Goal: Information Seeking & Learning: Learn about a topic

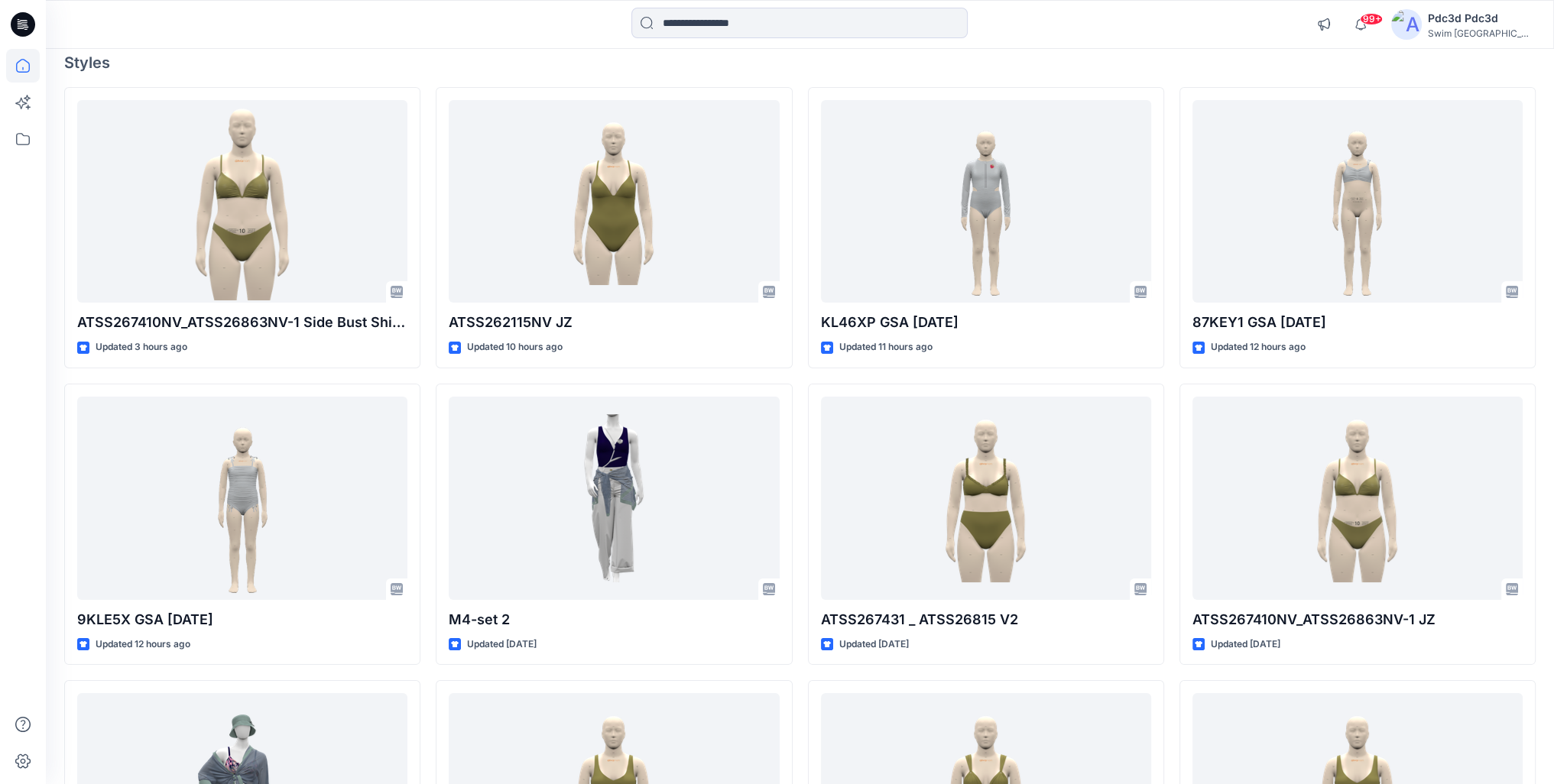
scroll to position [153, 0]
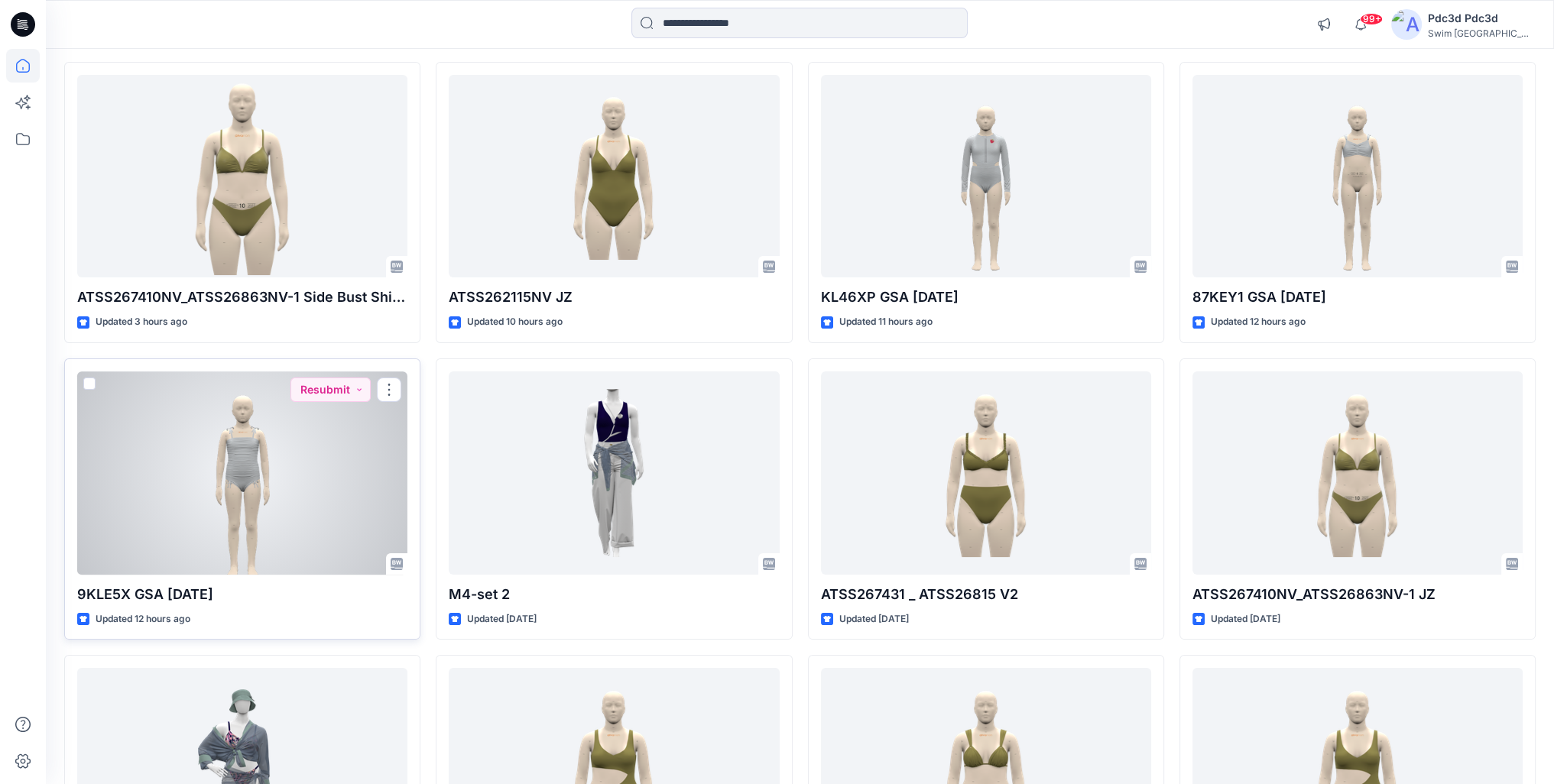
click at [278, 490] on div at bounding box center [242, 474] width 330 height 204
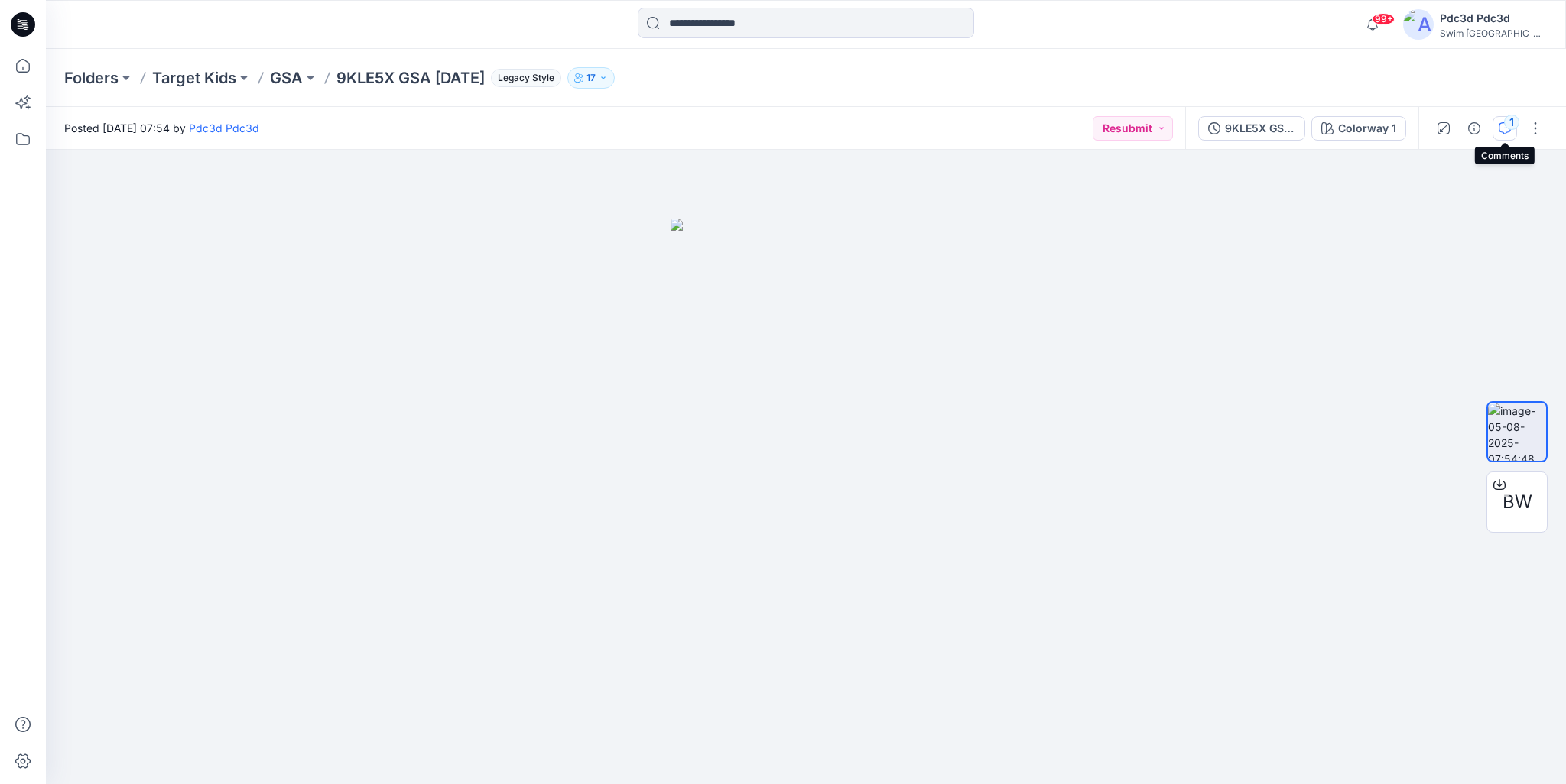
click at [1501, 131] on icon "button" at bounding box center [1505, 129] width 12 height 12
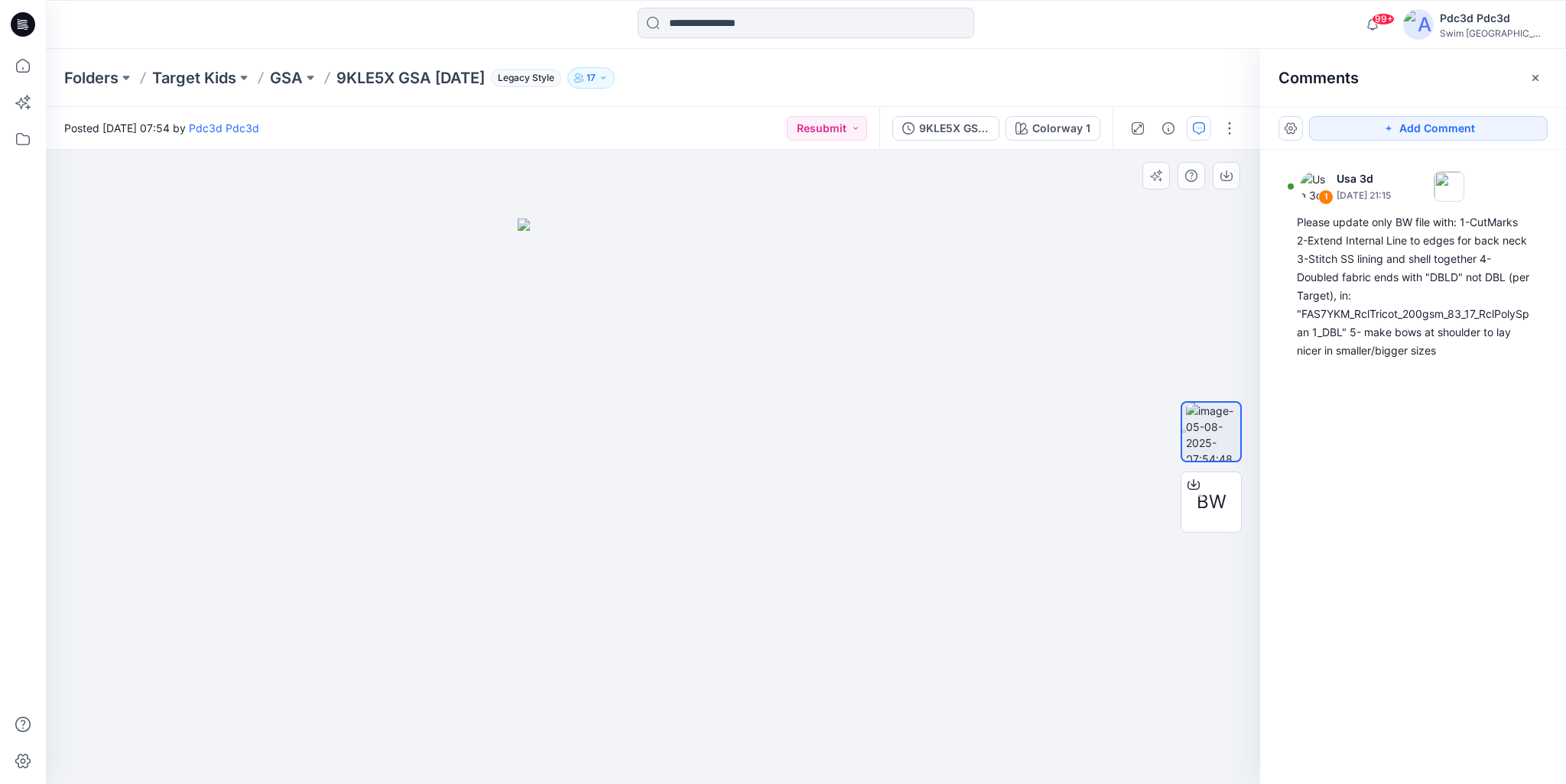
click at [712, 560] on img at bounding box center [653, 501] width 271 height 566
drag, startPoint x: 648, startPoint y: 547, endPoint x: 651, endPoint y: 491, distance: 56.1
click at [651, 491] on img at bounding box center [653, 501] width 271 height 566
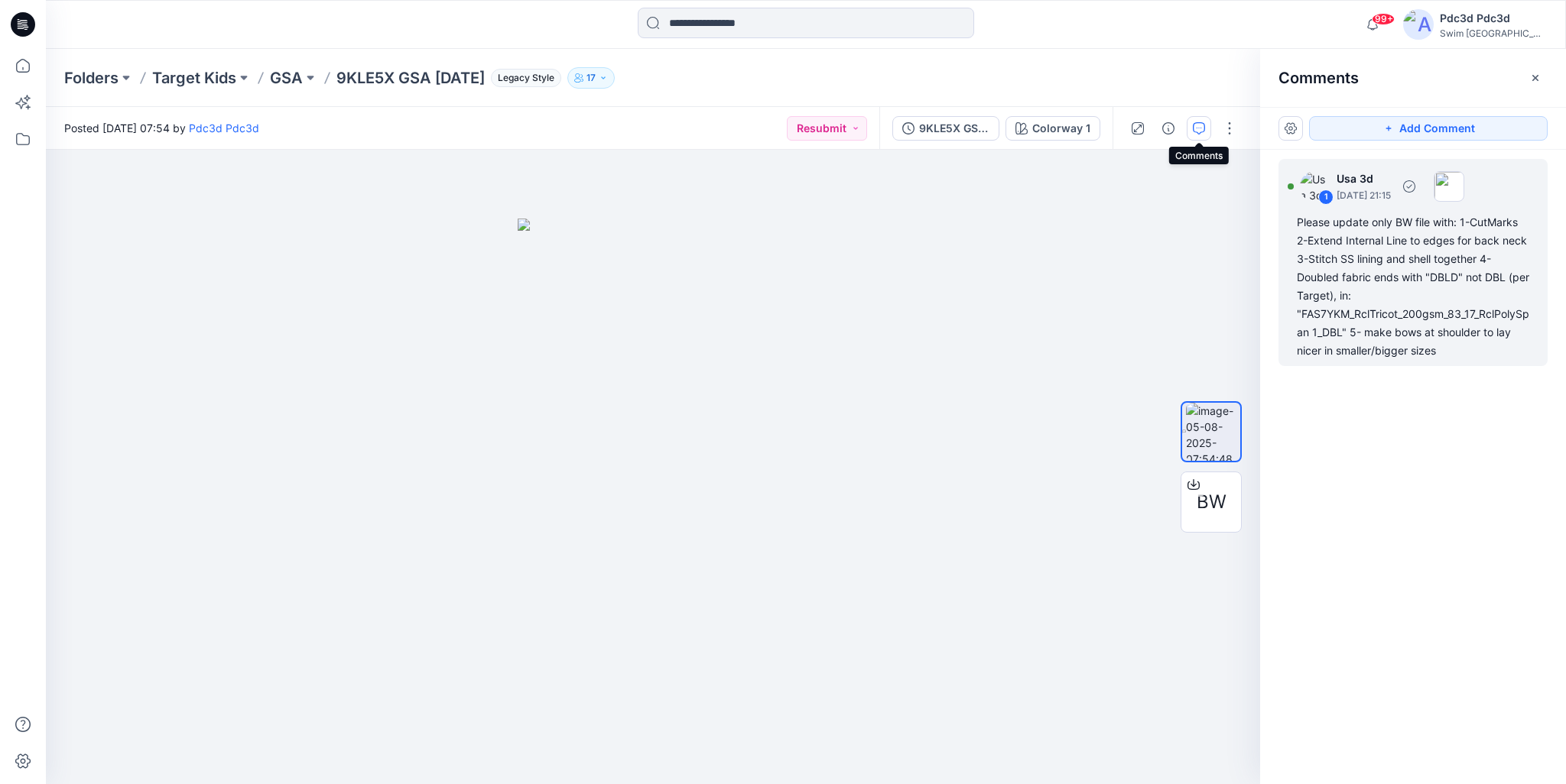
click at [1399, 243] on div "Please update only BW file with: 1-CutMarks 2-Extend Internal Line to edges for…" at bounding box center [1413, 287] width 232 height 146
click at [1354, 449] on div "1 Usa 3d [DATE] 21:15 Please update only BW file with: 1-CutMarks 2-Extend Inte…" at bounding box center [1412, 438] width 306 height 577
click at [1419, 452] on div "1 Usa 3d [DATE] 21:15 Please update only BW file with: 1-CutMarks 2-Extend Inte…" at bounding box center [1412, 438] width 306 height 577
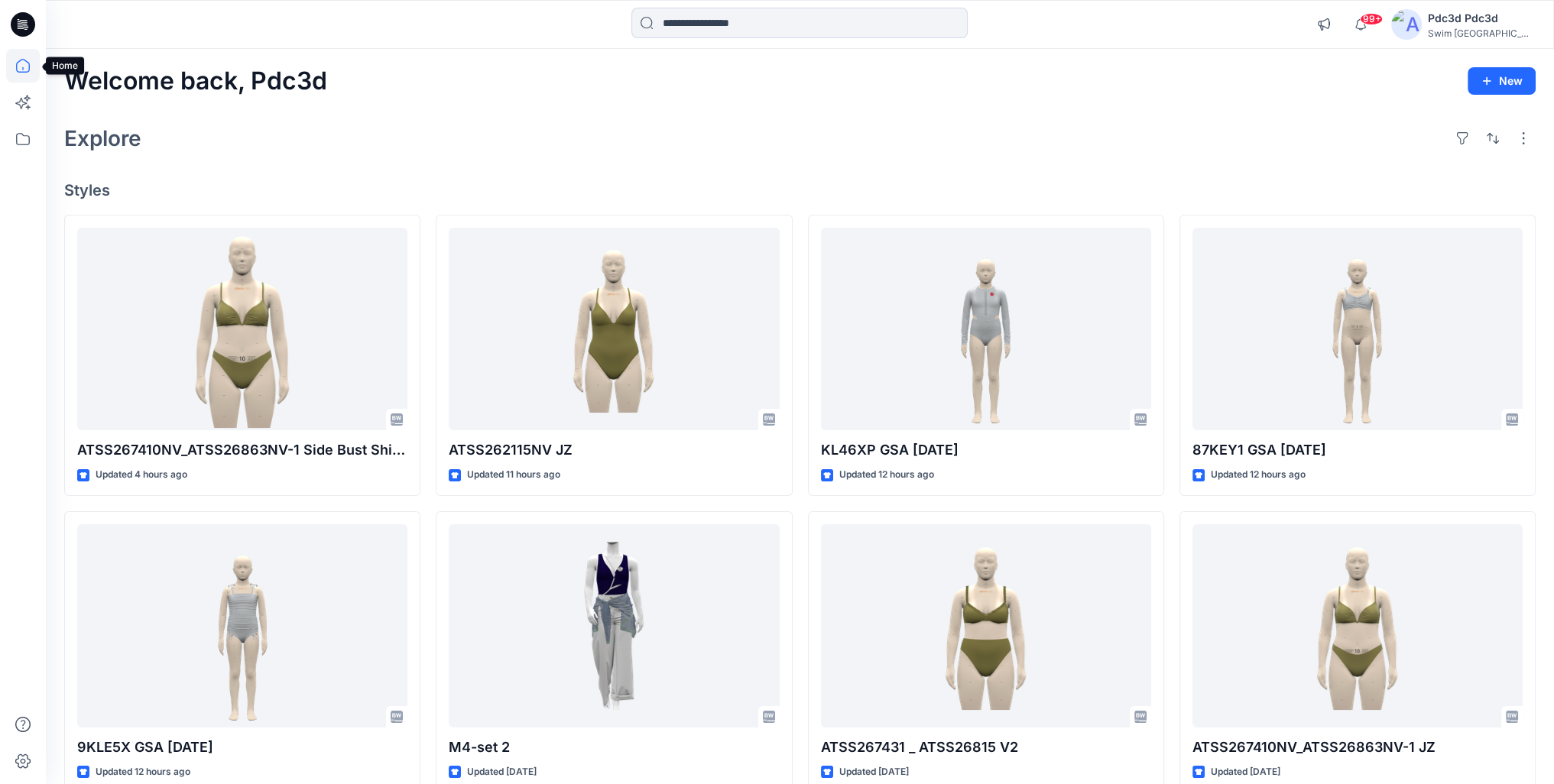
click at [25, 63] on icon at bounding box center [23, 65] width 34 height 34
